Goal: Information Seeking & Learning: Learn about a topic

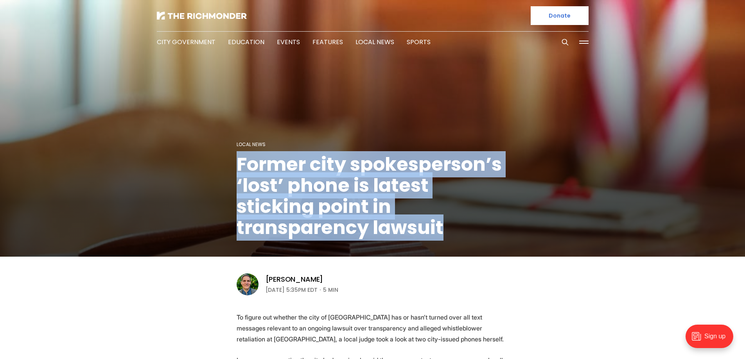
drag, startPoint x: 425, startPoint y: 223, endPoint x: 181, endPoint y: 167, distance: 250.0
click at [181, 167] on figcaption "Local News Former city spokesperson’s ‘lost’ phone is latest sticking point in …" at bounding box center [372, 129] width 745 height 255
copy h1 "Former city spokesperson’s ‘lost’ phone is latest sticking point in transparenc…"
click at [477, 234] on h1 "Former city spokesperson’s ‘lost’ phone is latest sticking point in transparenc…" at bounding box center [373, 196] width 272 height 84
drag, startPoint x: 388, startPoint y: 221, endPoint x: 124, endPoint y: 105, distance: 287.8
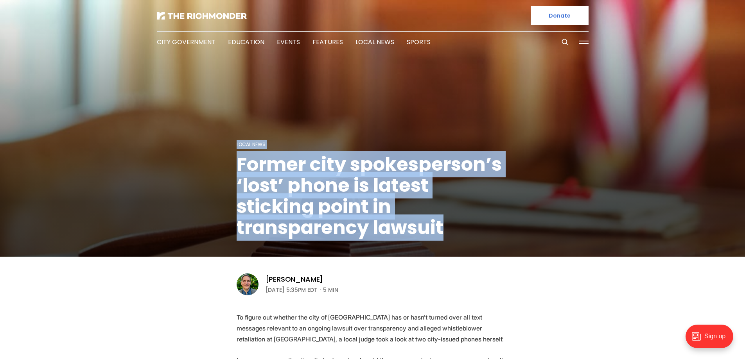
click at [124, 105] on figcaption "Local News Former city spokesperson’s ‘lost’ phone is latest sticking point in …" at bounding box center [372, 129] width 745 height 255
click at [495, 239] on div "Local News Former city spokesperson’s ‘lost’ phone is latest sticking point in …" at bounding box center [373, 198] width 272 height 117
drag, startPoint x: 461, startPoint y: 233, endPoint x: 195, endPoint y: 170, distance: 273.7
click at [195, 170] on figcaption "Local News Former city spokesperson’s ‘lost’ phone is latest sticking point in …" at bounding box center [372, 129] width 745 height 255
copy h1 "Former city spokesperson’s ‘lost’ phone is latest sticking point in transparenc…"
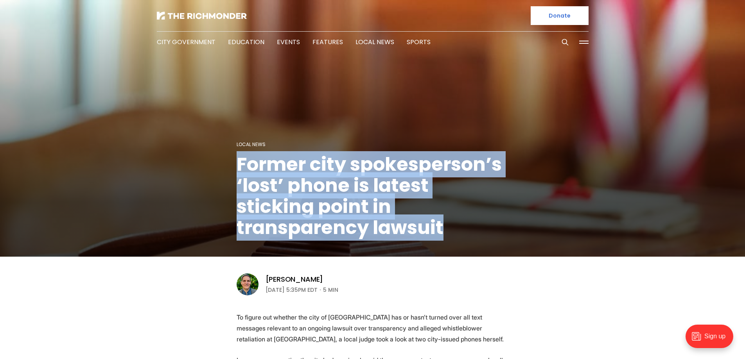
click at [522, 230] on figcaption "Local News Former city spokesperson’s ‘lost’ phone is latest sticking point in …" at bounding box center [372, 129] width 745 height 255
drag, startPoint x: 492, startPoint y: 228, endPoint x: 177, endPoint y: 169, distance: 320.3
click at [177, 169] on figcaption "Local News Former city spokesperson’s ‘lost’ phone is latest sticking point in …" at bounding box center [372, 129] width 745 height 255
copy h1 "Former city spokesperson’s ‘lost’ phone is latest sticking point in transparenc…"
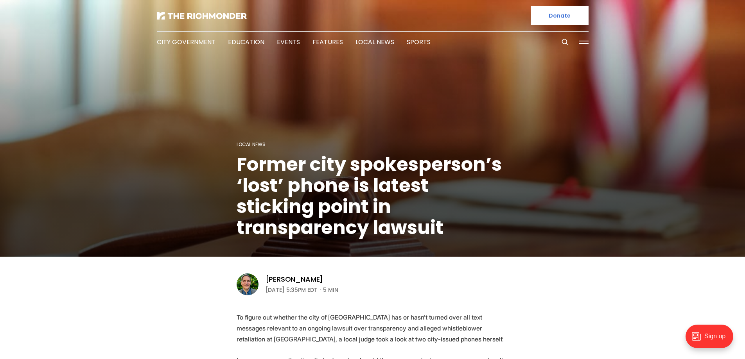
click at [338, 277] on div "[PERSON_NAME]" at bounding box center [302, 279] width 73 height 9
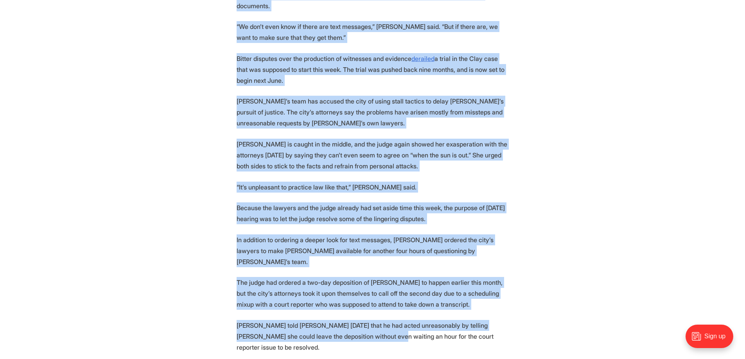
scroll to position [1565, 0]
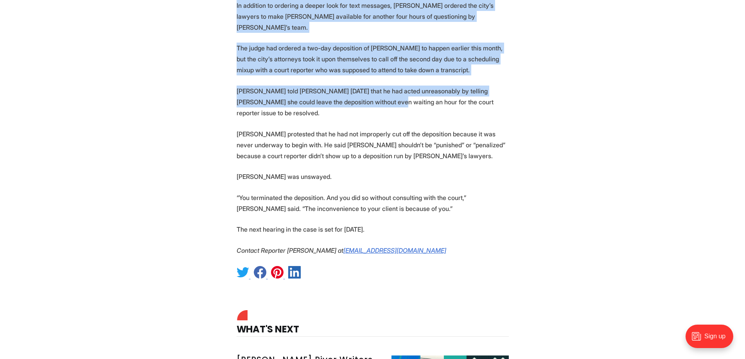
drag, startPoint x: 238, startPoint y: 238, endPoint x: 402, endPoint y: 146, distance: 188.4
copy section "Lo ipsumd sit ametcon adi elit se Doeiusmo tem in utla’e dolore magn ali enim a…"
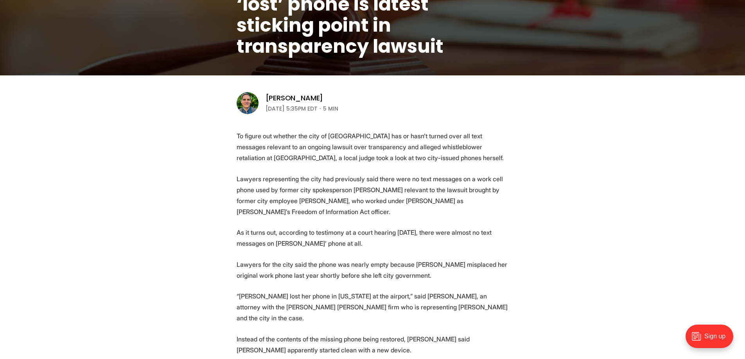
scroll to position [196, 0]
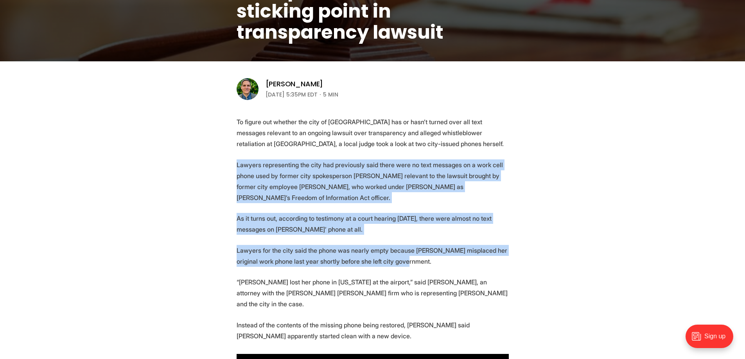
drag, startPoint x: 235, startPoint y: 163, endPoint x: 447, endPoint y: 266, distance: 234.9
copy section "Lawyers representing the city had previously said there were no text messages o…"
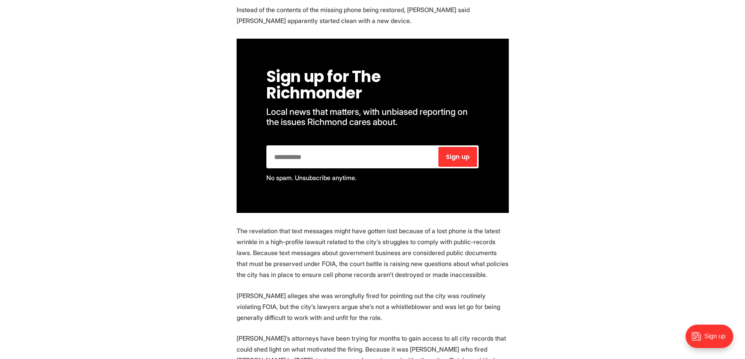
scroll to position [587, 0]
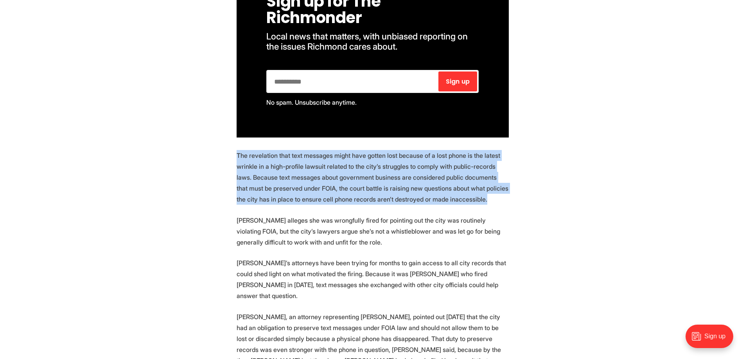
drag, startPoint x: 234, startPoint y: 147, endPoint x: 455, endPoint y: 189, distance: 225.1
copy p "The revelation that text messages might have gotten lost because of a lost phon…"
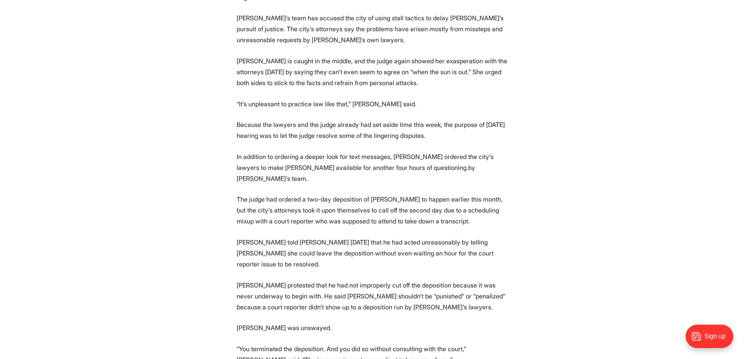
scroll to position [1486, 0]
